Goal: Transaction & Acquisition: Purchase product/service

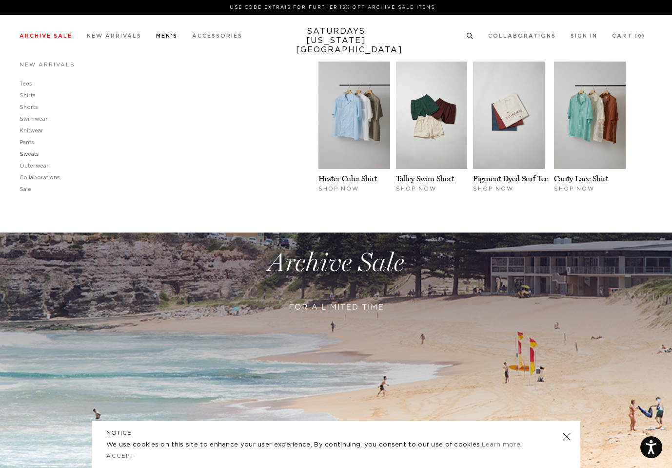
click at [35, 154] on link "Sweats" at bounding box center [30, 153] width 20 height 5
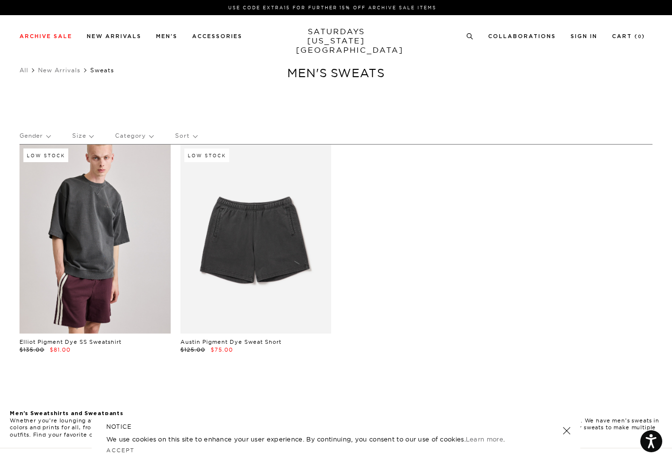
click at [481, 35] on ul "Collaborations Shop All Dickies POTR [PERSON_NAME] [PERSON_NAME] Studio retaW 0" at bounding box center [556, 35] width 179 height 9
click at [472, 35] on icon at bounding box center [470, 36] width 7 height 6
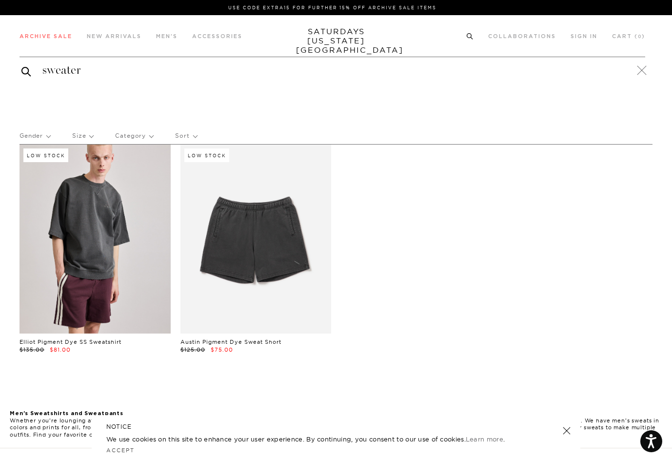
type input "sweater"
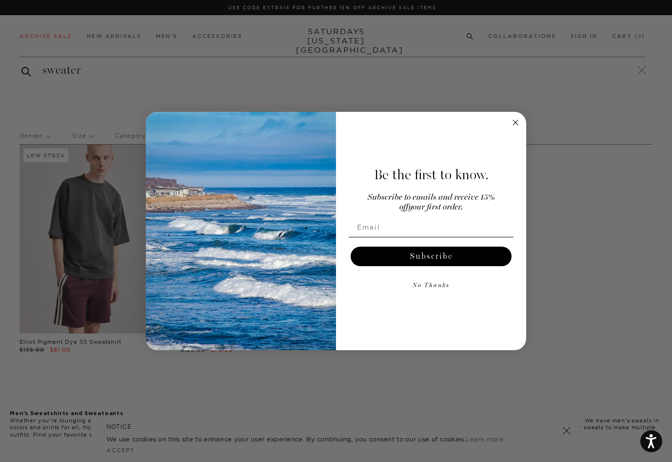
click at [445, 286] on button "No Thanks" at bounding box center [431, 286] width 165 height 20
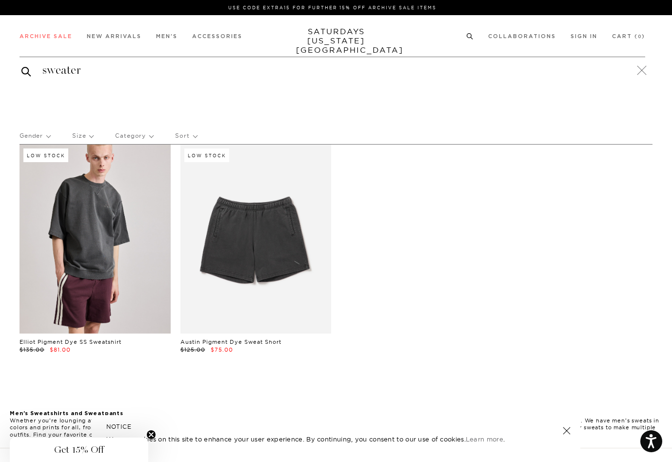
drag, startPoint x: 172, startPoint y: 95, endPoint x: 149, endPoint y: 83, distance: 26.0
click at [171, 93] on div at bounding box center [336, 93] width 672 height 24
drag, startPoint x: 147, startPoint y: 82, endPoint x: 130, endPoint y: 65, distance: 24.2
click at [145, 80] on div "sweater" at bounding box center [333, 70] width 626 height 27
click at [129, 64] on input "sweater" at bounding box center [333, 70] width 626 height 16
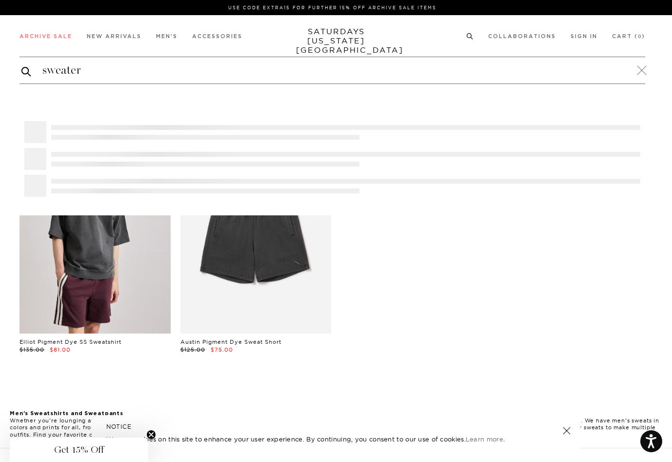
click at [21, 65] on button "submit" at bounding box center [26, 71] width 10 height 12
